Goal: Task Accomplishment & Management: Use online tool/utility

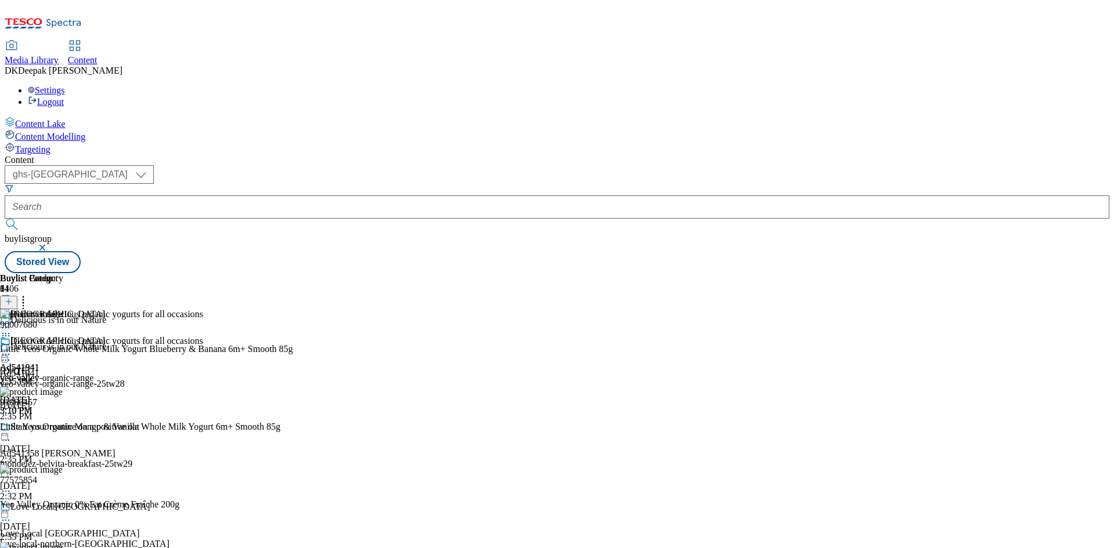
select select "ghs-[GEOGRAPHIC_DATA]"
click at [5, 219] on button "submit" at bounding box center [13, 225] width 16 height 12
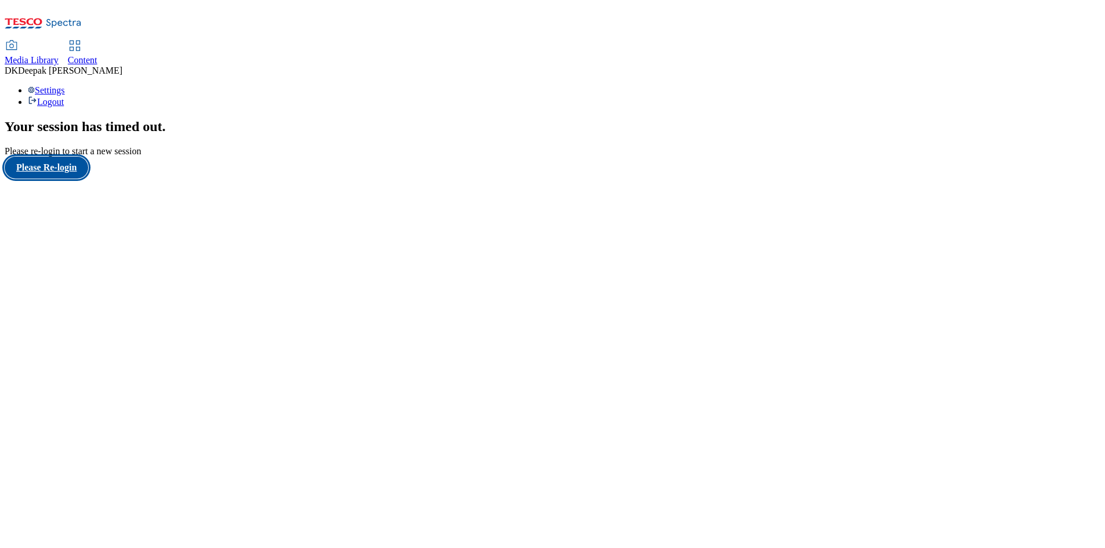
click at [73, 179] on button "Please Re-login" at bounding box center [47, 168] width 84 height 22
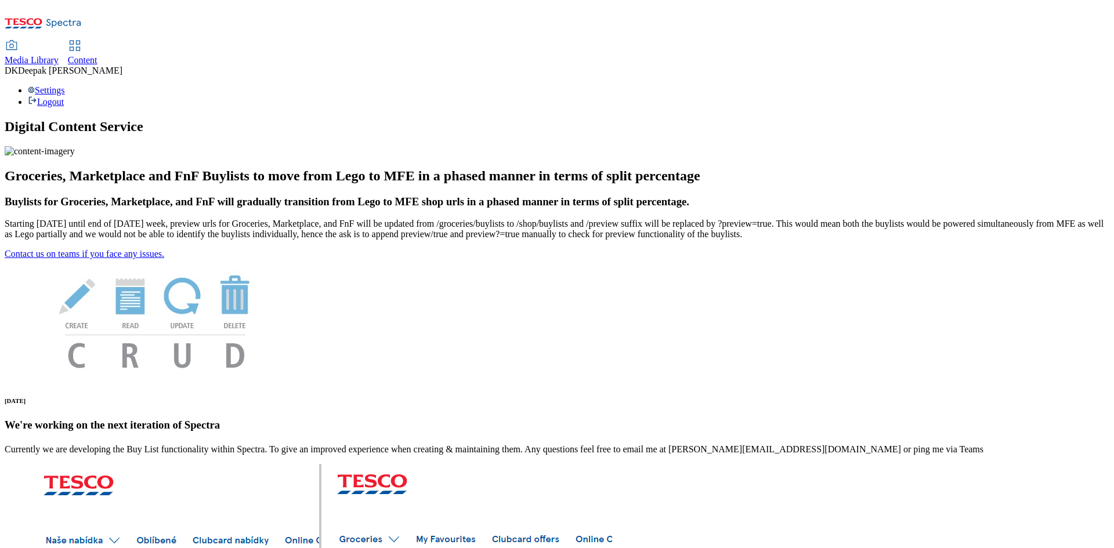
click at [97, 55] on span "Content" at bounding box center [83, 60] width 30 height 10
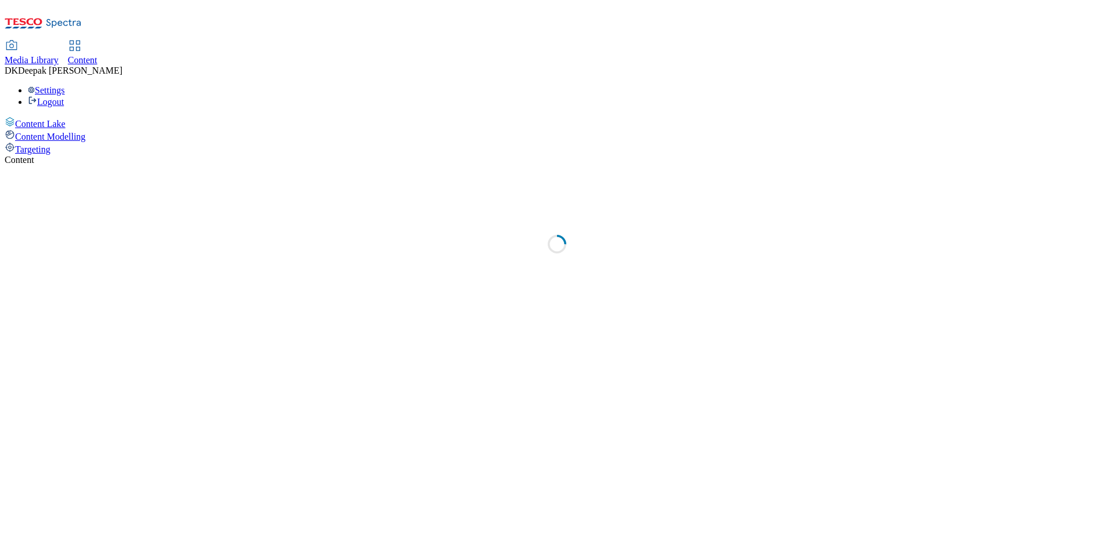
select select "ghs-[GEOGRAPHIC_DATA]"
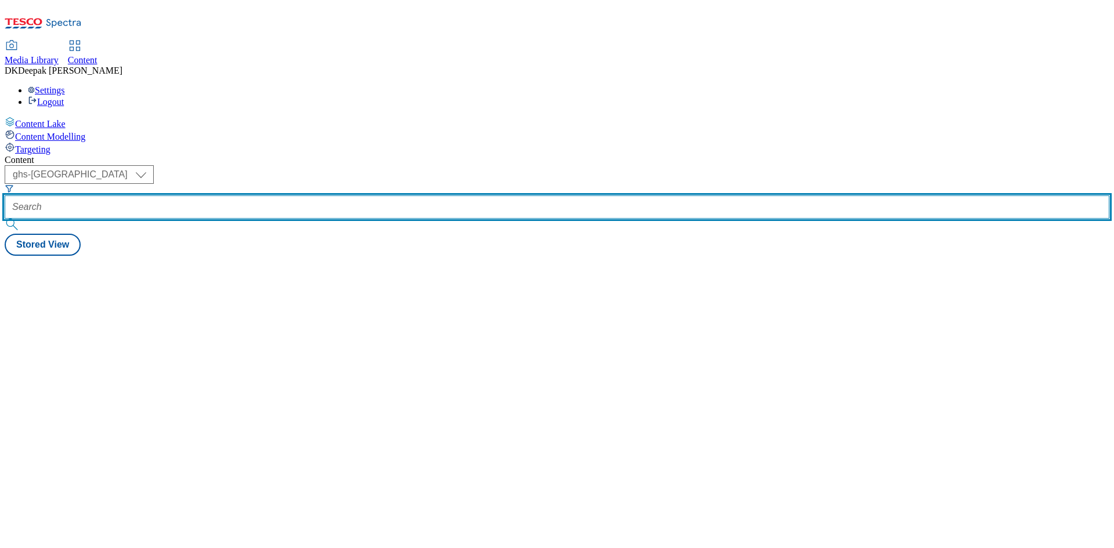
click at [274, 196] on input "text" at bounding box center [557, 207] width 1105 height 23
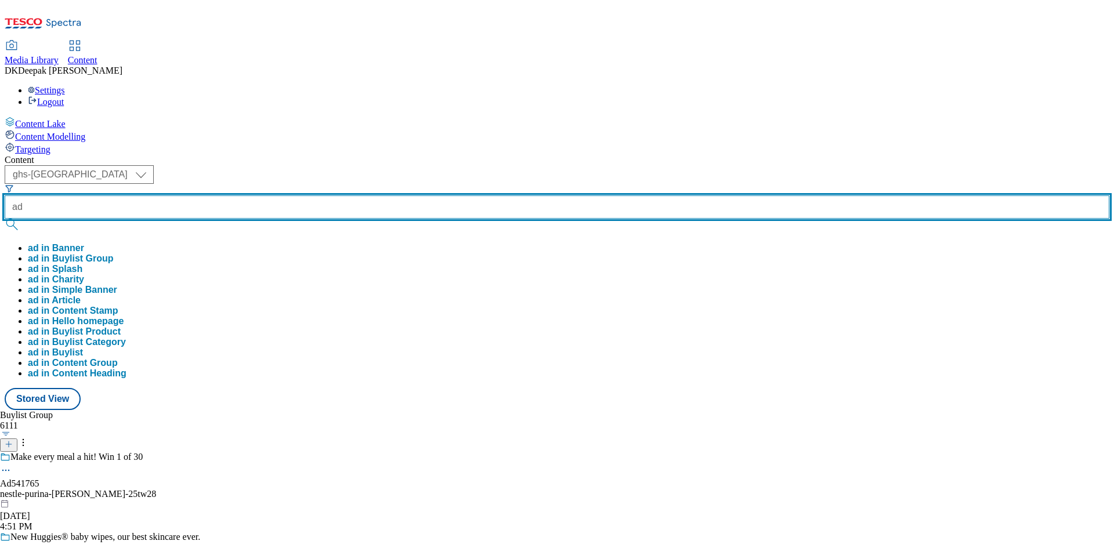
paste input "541765"
type input "ad541765"
click at [5, 219] on button "submit" at bounding box center [13, 225] width 16 height 12
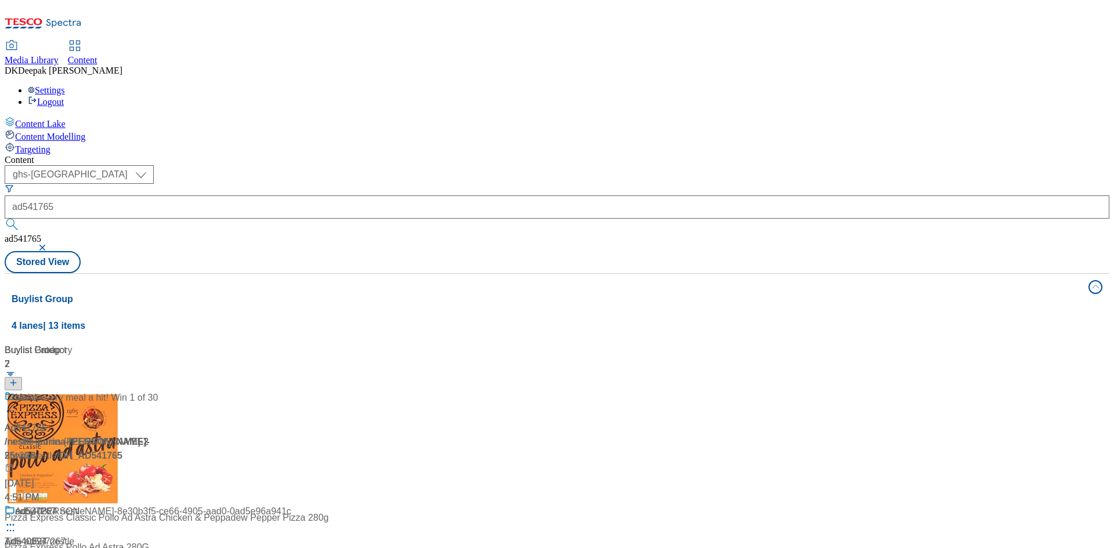
click at [99, 155] on div "Content Lake Content Modelling Targeting" at bounding box center [557, 136] width 1105 height 38
click at [150, 435] on div "/ nestle-purina-felix-25tw28 / nestle" at bounding box center [77, 449] width 145 height 28
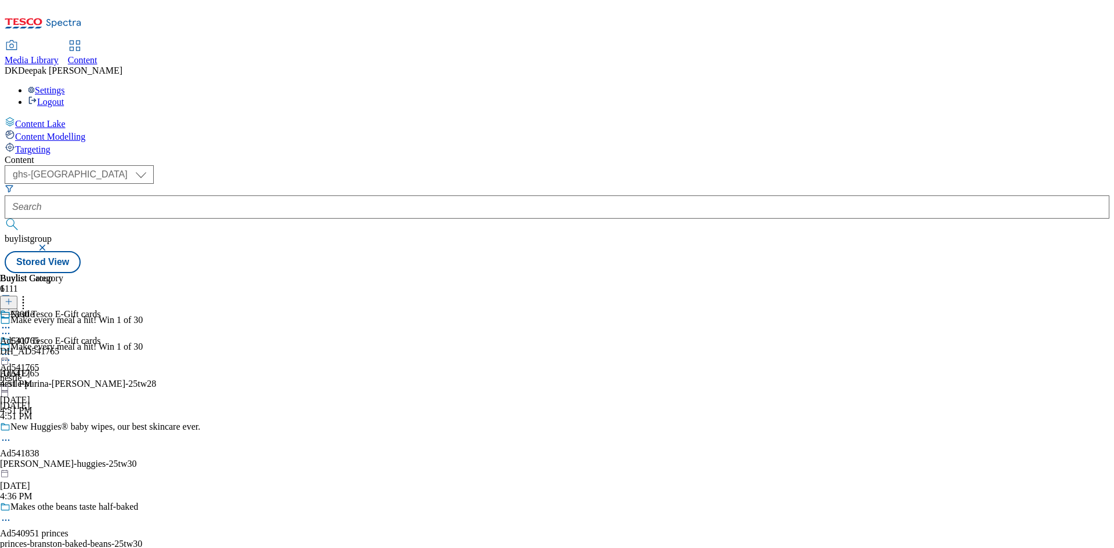
click at [7, 360] on circle at bounding box center [6, 361] width 2 height 2
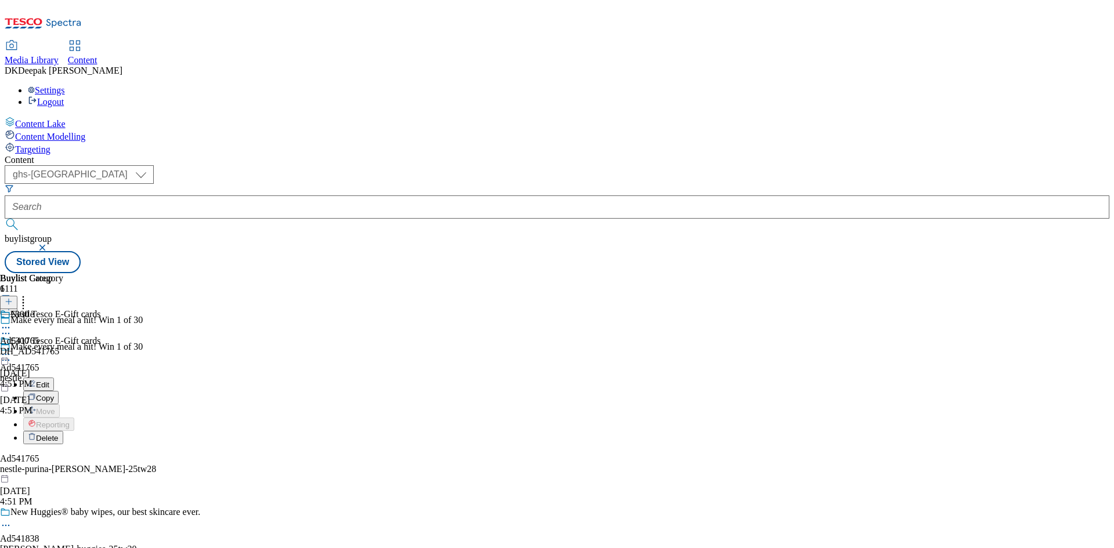
click at [54, 378] on button "Edit" at bounding box center [38, 384] width 31 height 13
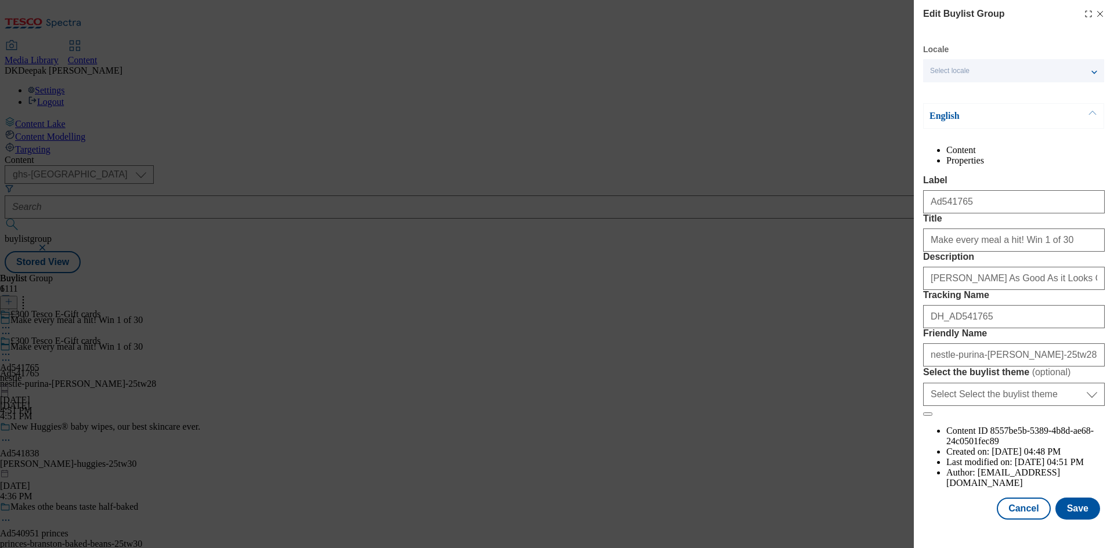
scroll to position [45, 0]
click at [1008, 520] on button "Cancel" at bounding box center [1023, 509] width 53 height 22
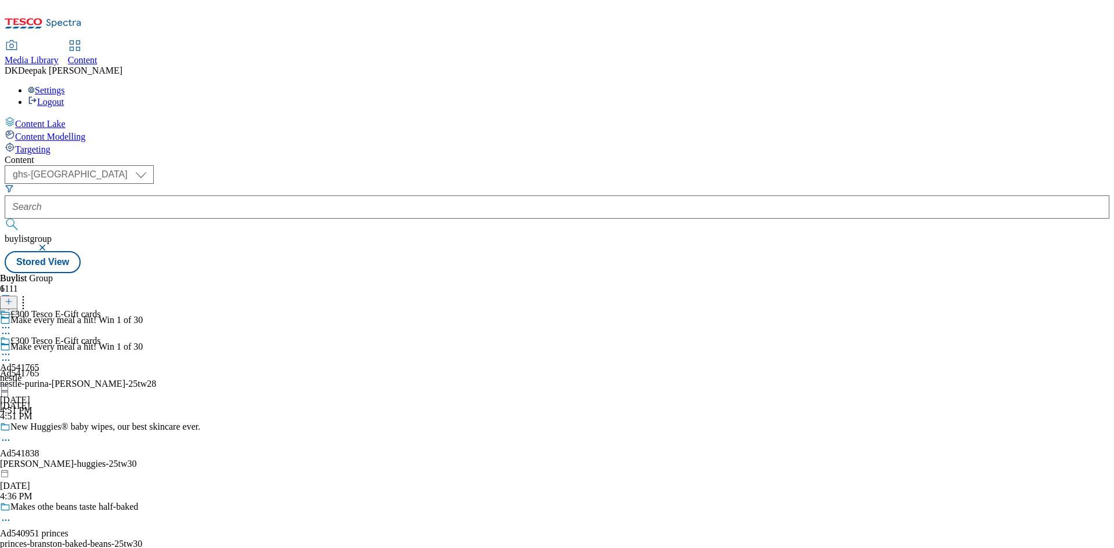
scroll to position [0, 0]
click at [100, 336] on div "£300 Tesco E-Gift cards Ad541765 nestle Sep 1, 2025 4:51 PM" at bounding box center [50, 376] width 100 height 80
click at [12, 349] on icon at bounding box center [6, 355] width 12 height 12
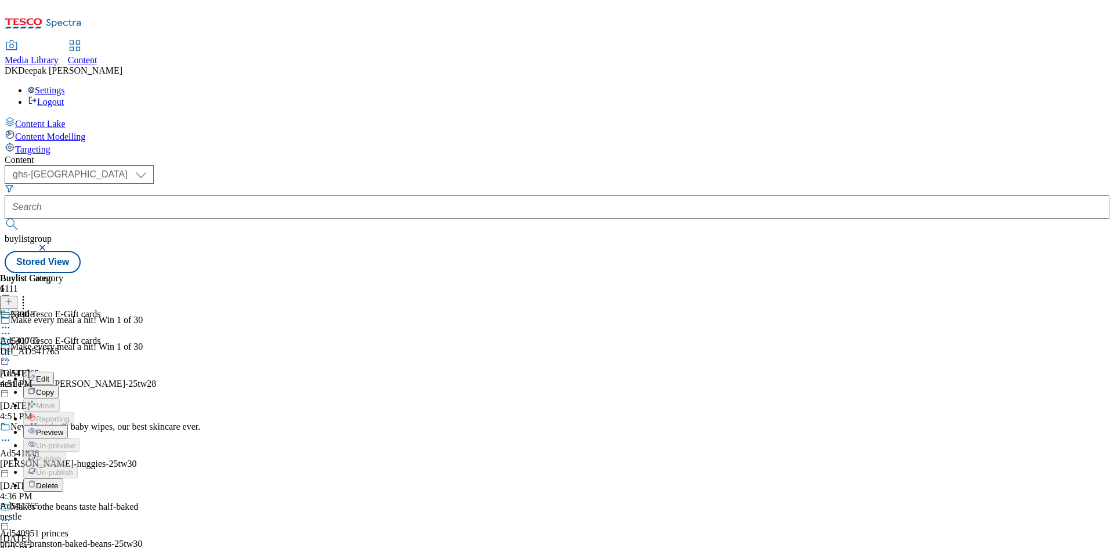
click at [54, 372] on button "Edit" at bounding box center [38, 378] width 31 height 13
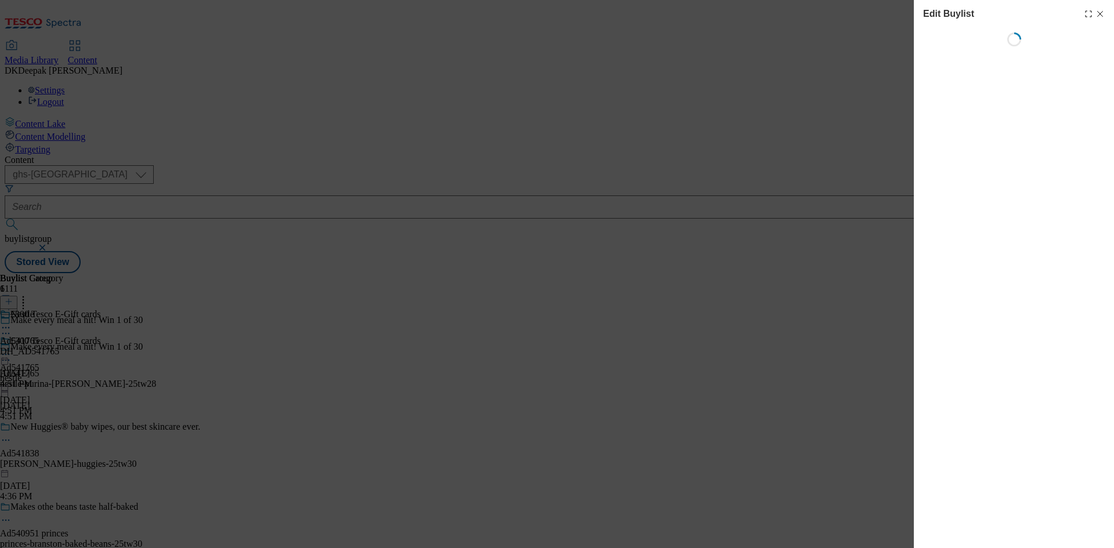
select select "tactical"
select select "supplier funded short term 1-3 weeks"
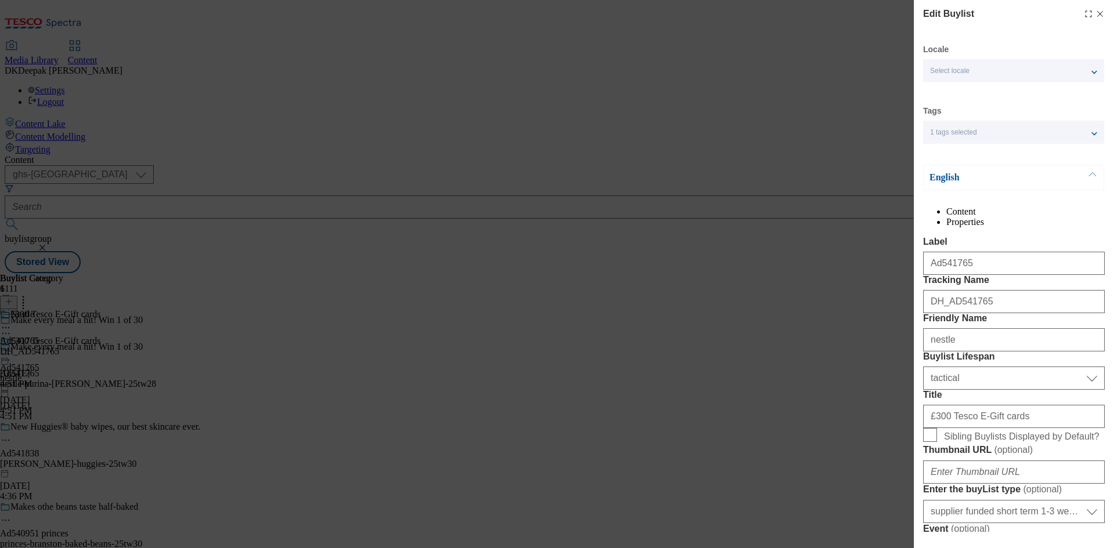
select select "Banner"
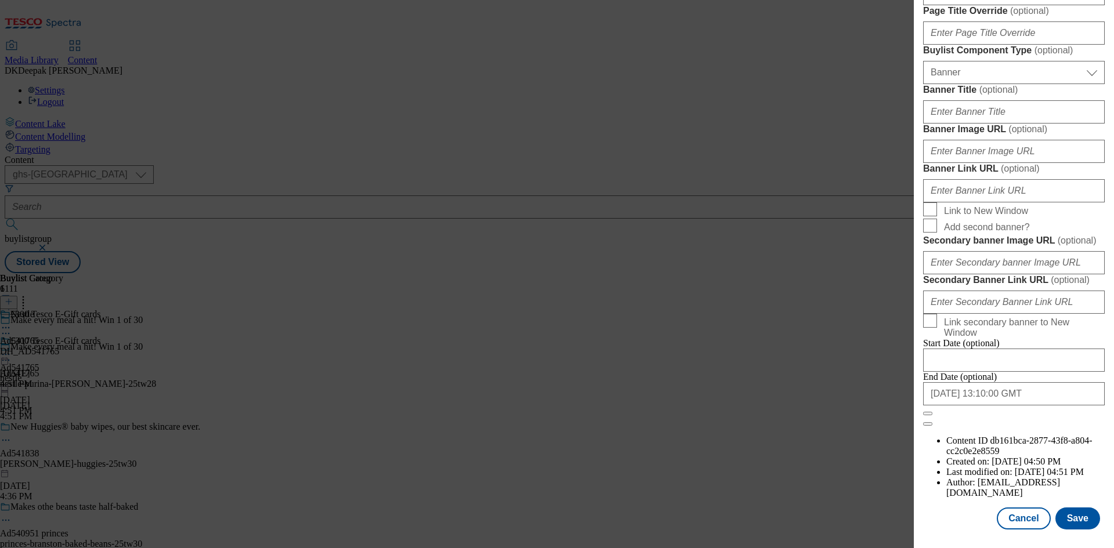
scroll to position [1201, 0]
click at [1004, 509] on button "Cancel" at bounding box center [1023, 519] width 53 height 22
select select "tactical"
select select "supplier funded short term 1-3 weeks"
select select "Banner"
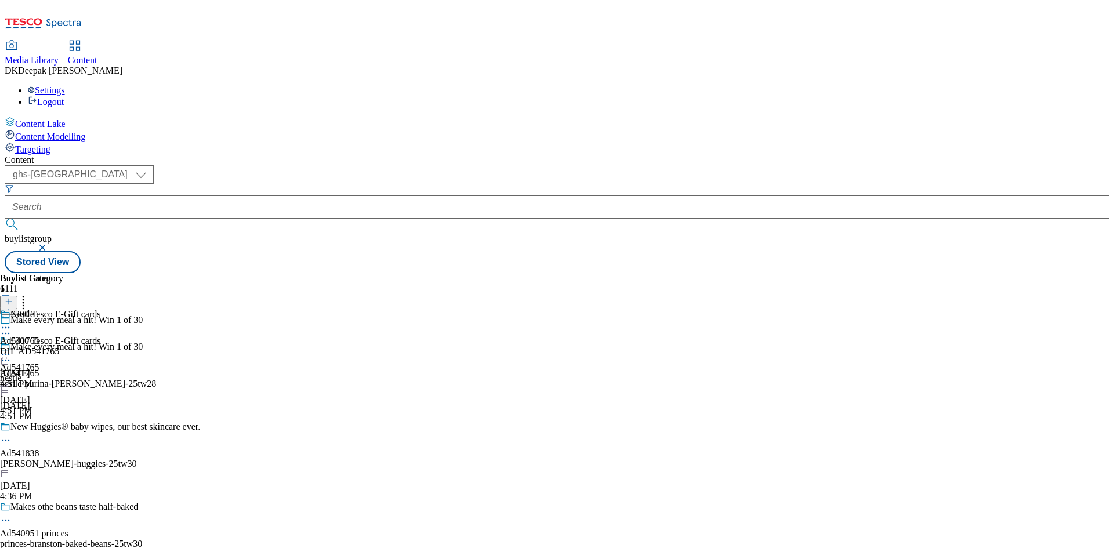
scroll to position [941, 0]
click at [63, 346] on div "DH_AD541765" at bounding box center [31, 351] width 63 height 10
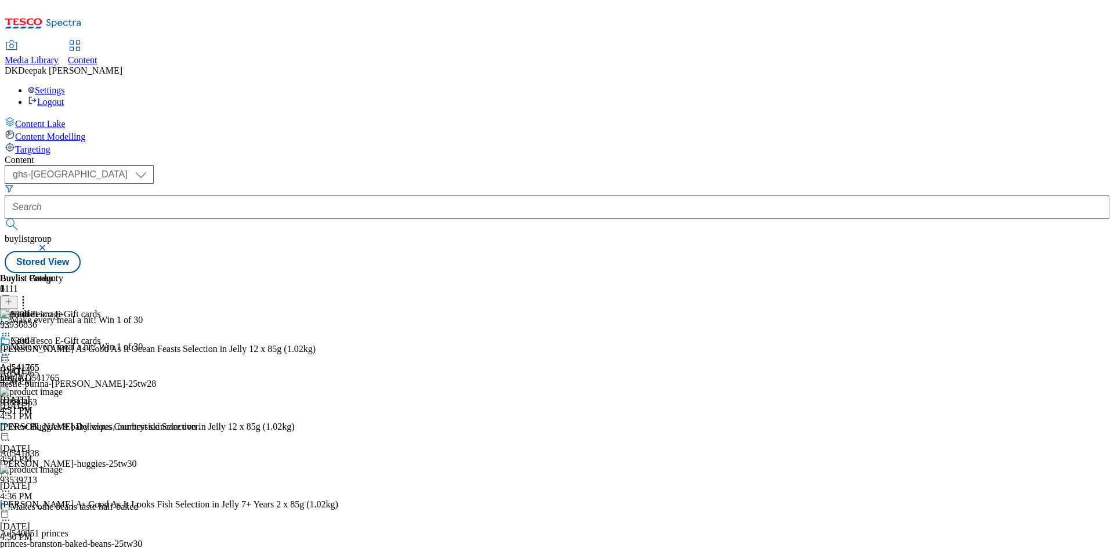
click at [12, 349] on icon at bounding box center [6, 355] width 12 height 12
click at [49, 375] on span "Edit" at bounding box center [42, 379] width 13 height 9
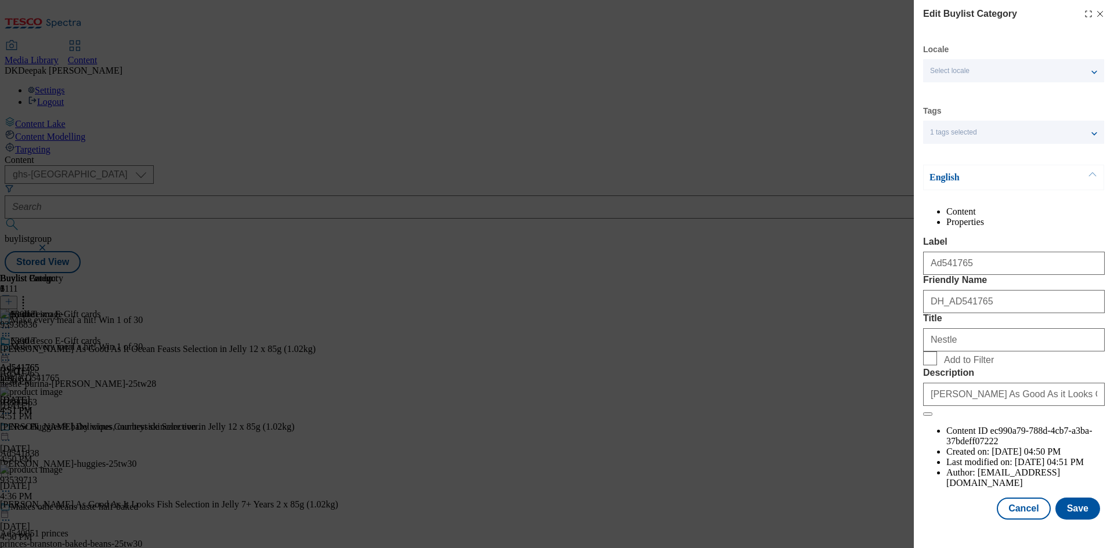
click at [758, 380] on div "Edit Buylist Category Locale Select locale English Welsh Tags 1 tags selected f…" at bounding box center [557, 274] width 1114 height 548
drag, startPoint x: 972, startPoint y: 350, endPoint x: 979, endPoint y: 348, distance: 6.8
click at [972, 313] on input "DH_AD541765" at bounding box center [1014, 301] width 182 height 23
drag, startPoint x: 985, startPoint y: 346, endPoint x: 898, endPoint y: 346, distance: 87.0
click at [898, 346] on div "Edit Buylist Category Locale Select locale English Welsh Tags 1 tags selected f…" at bounding box center [557, 274] width 1114 height 548
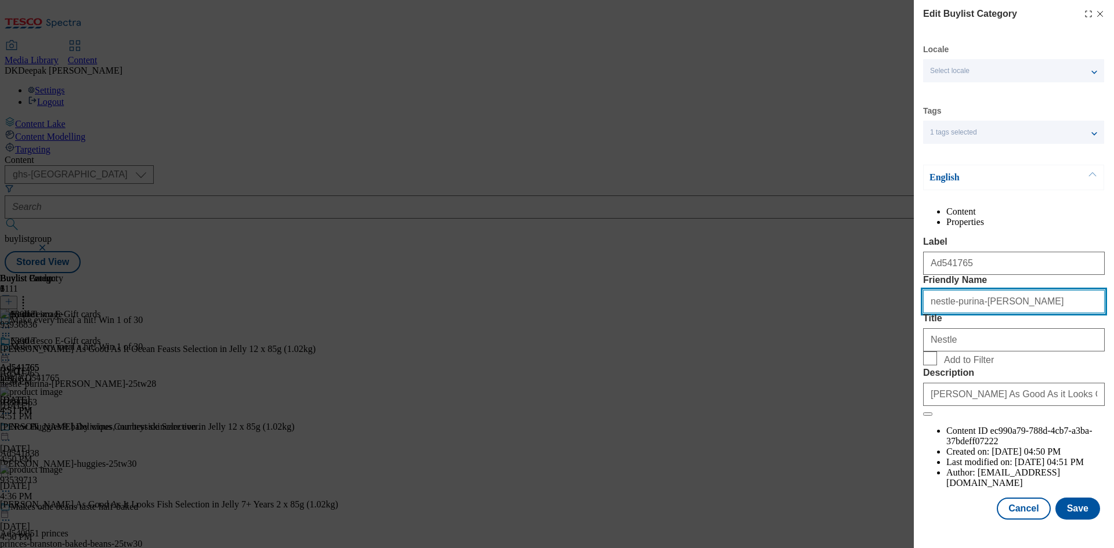
scroll to position [23, 0]
type input "nestle-purina-felix"
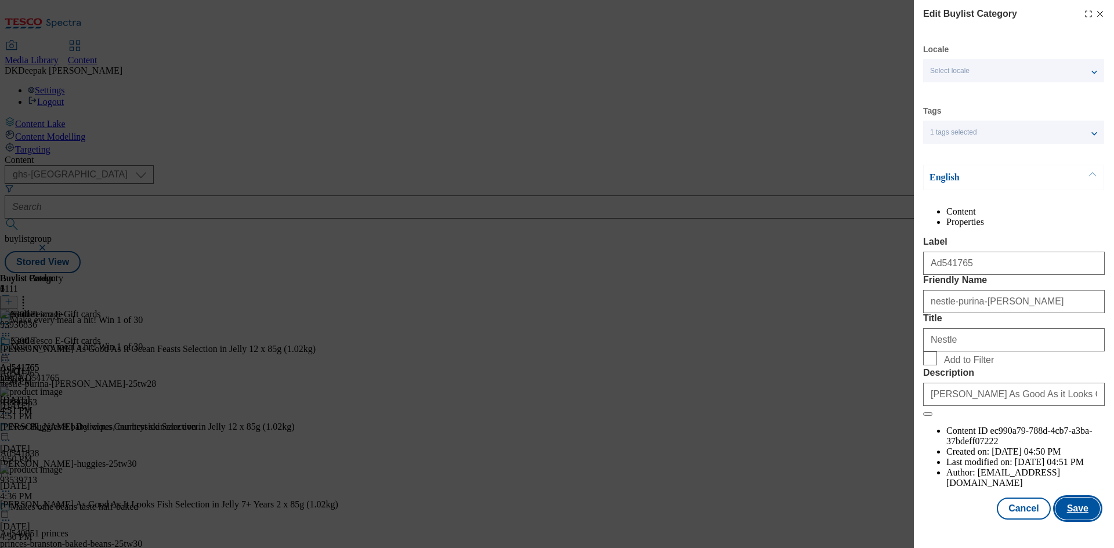
click at [1069, 513] on button "Save" at bounding box center [1077, 509] width 45 height 22
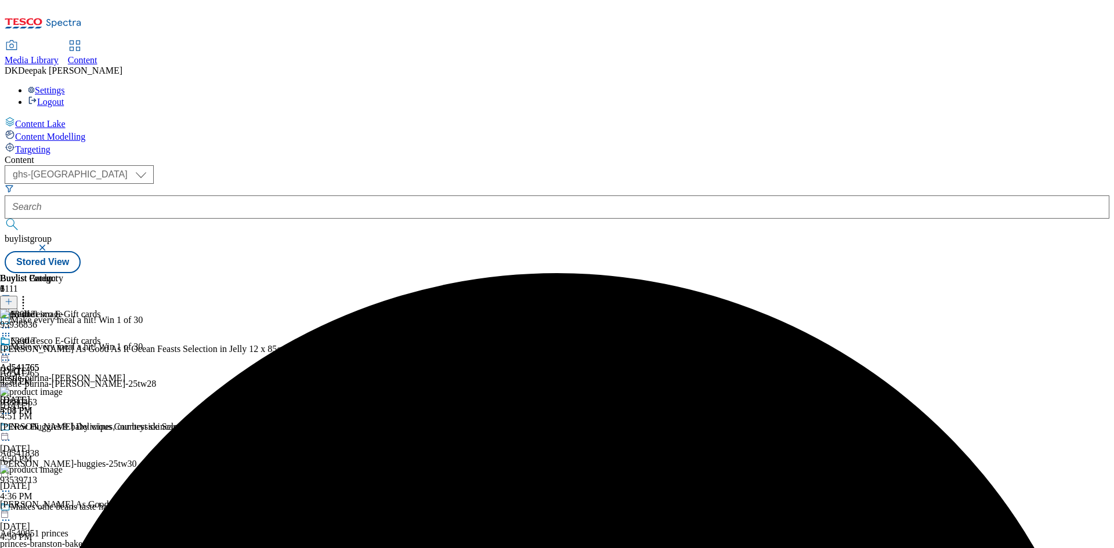
click at [12, 349] on icon at bounding box center [6, 355] width 12 height 12
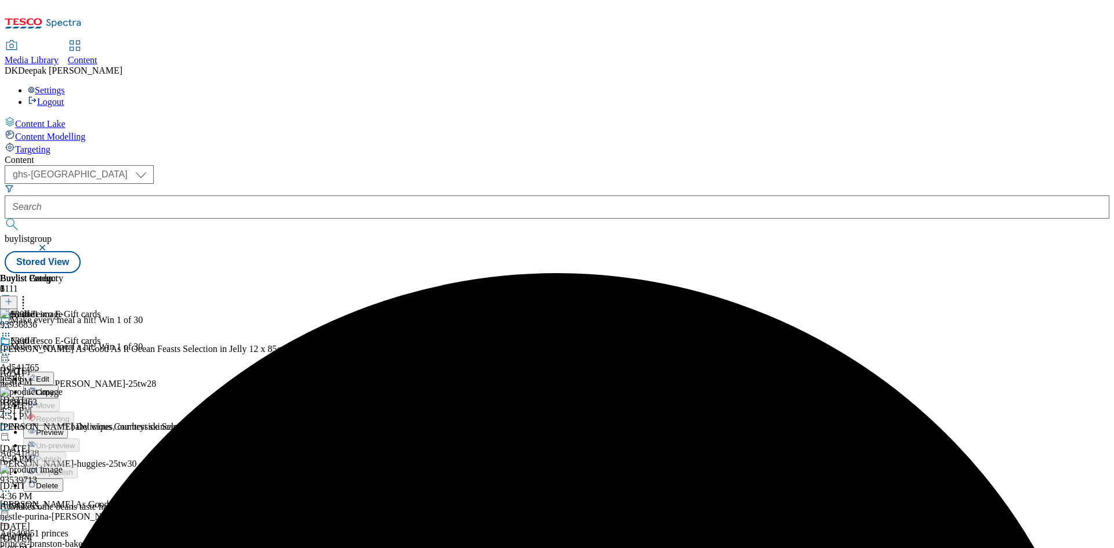
click at [68, 425] on button "Preview" at bounding box center [45, 431] width 45 height 13
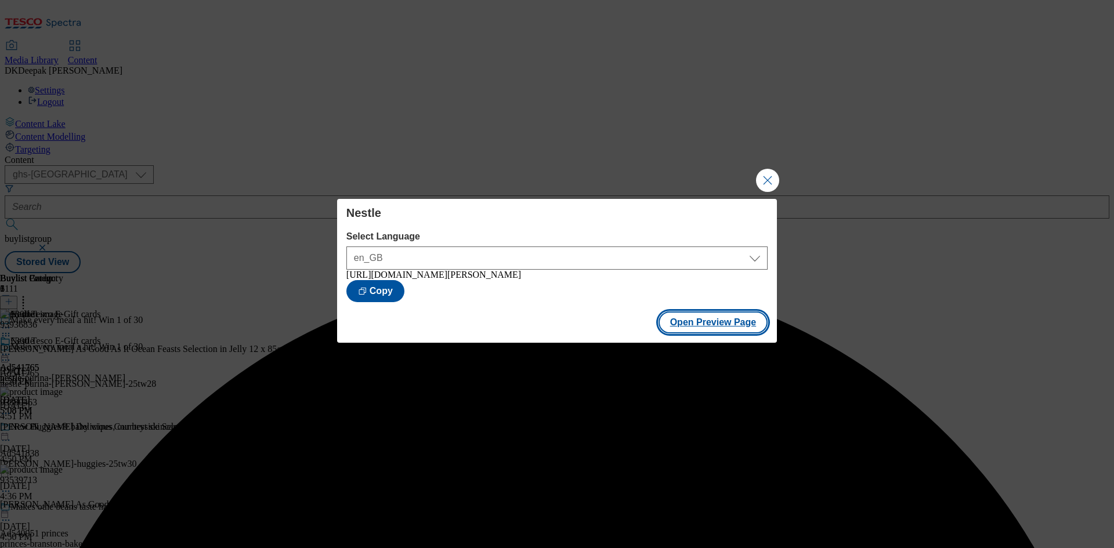
click at [718, 323] on button "Open Preview Page" at bounding box center [713, 323] width 110 height 22
click at [762, 183] on button "Close Modal" at bounding box center [767, 180] width 23 height 23
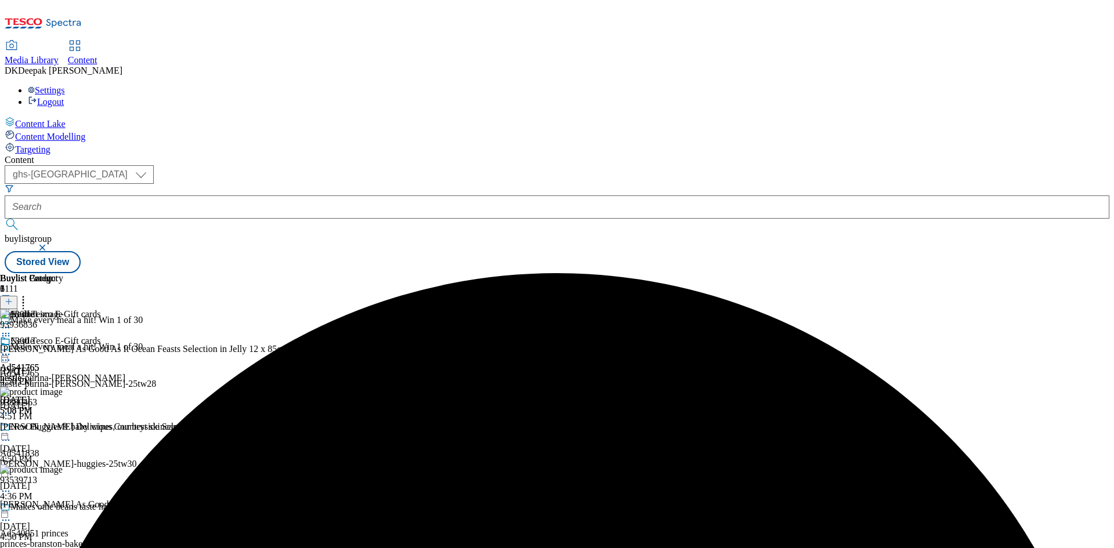
click at [7, 354] on circle at bounding box center [6, 355] width 2 height 2
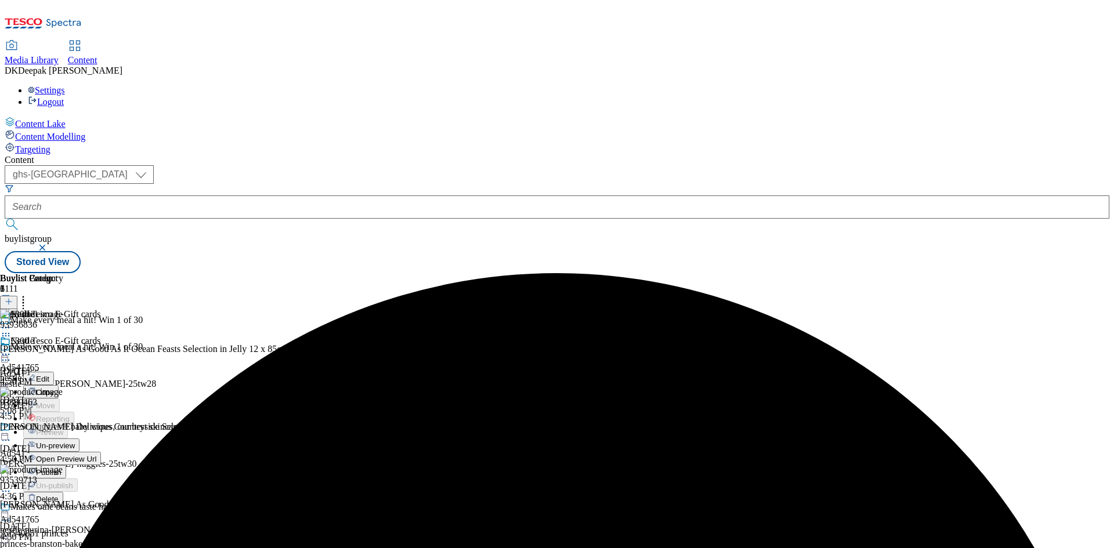
click at [61, 468] on span "Publish" at bounding box center [49, 472] width 26 height 9
